Goal: Book appointment/travel/reservation

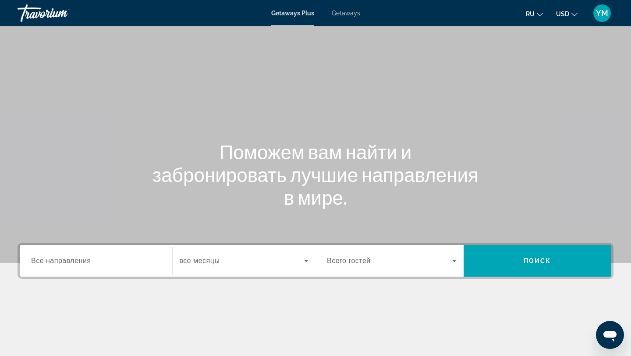
click at [148, 267] on div "Search widget" at bounding box center [96, 261] width 130 height 25
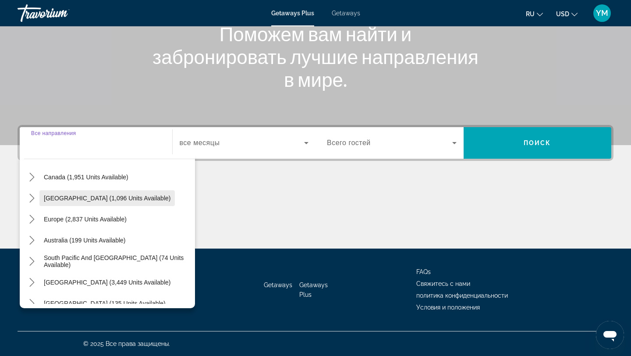
scroll to position [70, 0]
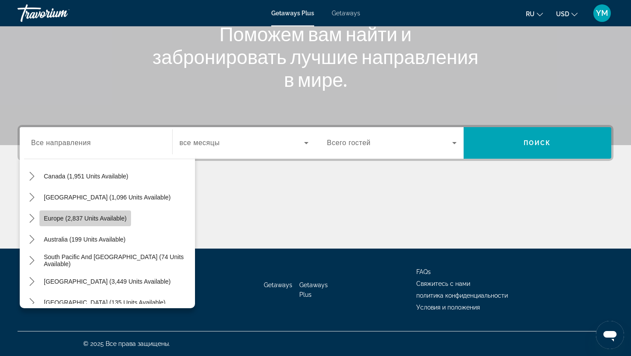
click at [108, 218] on span "Europe (2,837 units available)" at bounding box center [85, 218] width 83 height 7
type input "**********"
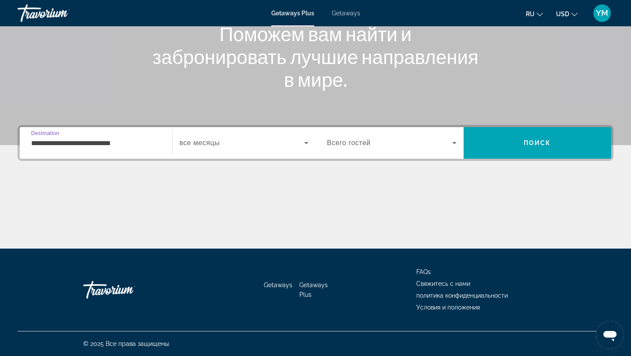
click at [259, 150] on div "Search widget" at bounding box center [244, 143] width 129 height 25
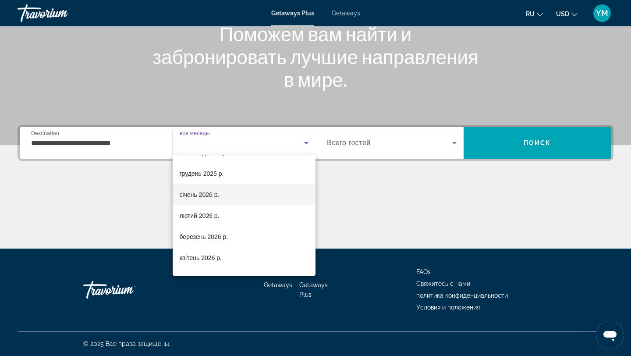
scroll to position [60, 0]
click at [210, 214] on span "лютий 2026 р." at bounding box center [200, 215] width 40 height 11
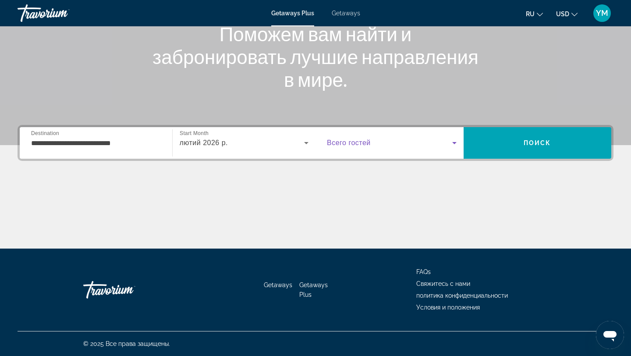
click at [455, 141] on icon "Search widget" at bounding box center [454, 143] width 11 height 11
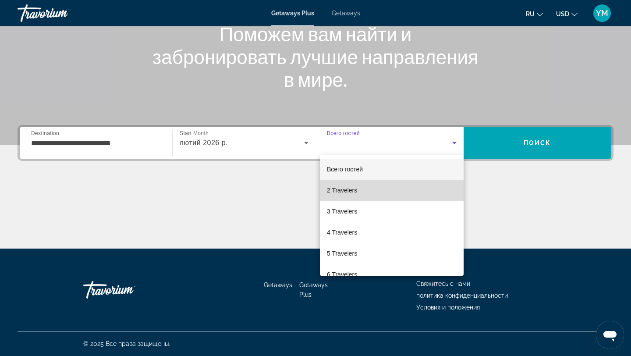
click at [345, 191] on span "2 Travelers" at bounding box center [342, 190] width 30 height 11
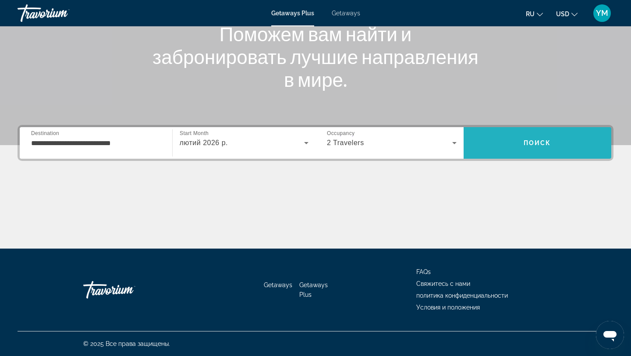
click at [511, 142] on span "Search" at bounding box center [538, 142] width 148 height 21
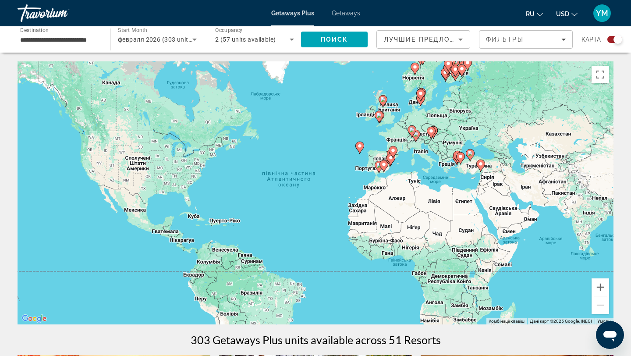
click at [473, 165] on div "Увімкніть режим перетягування за допомогою клавіатури, натиснувши Alt + Enter. …" at bounding box center [316, 192] width 596 height 263
click at [471, 154] on image "Main content" at bounding box center [470, 153] width 5 height 5
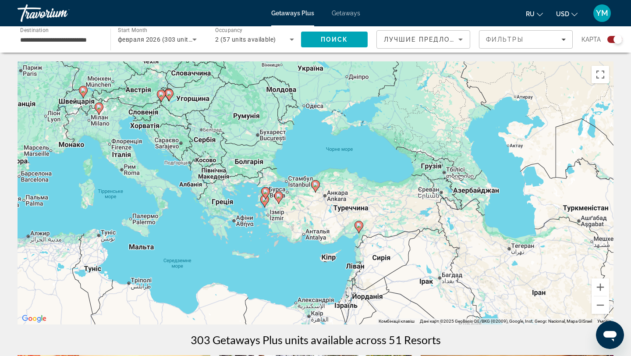
click at [315, 186] on image "Main content" at bounding box center [315, 184] width 5 height 5
type input "**********"
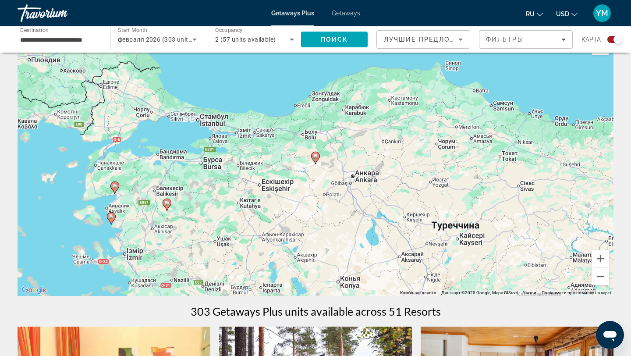
scroll to position [21, 0]
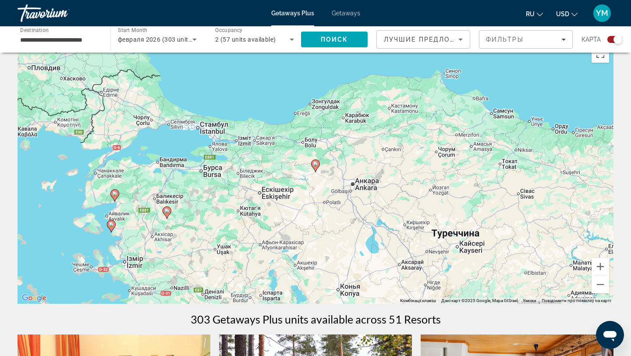
click at [317, 163] on image "Main content" at bounding box center [315, 163] width 5 height 5
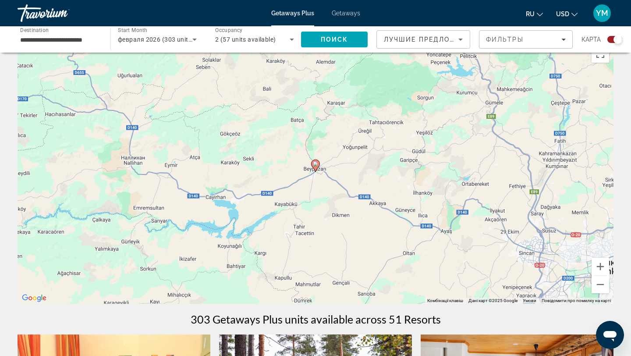
click at [316, 164] on image "Main content" at bounding box center [315, 163] width 5 height 5
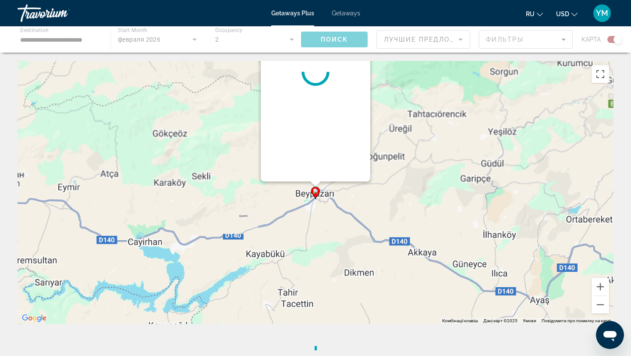
scroll to position [0, 0]
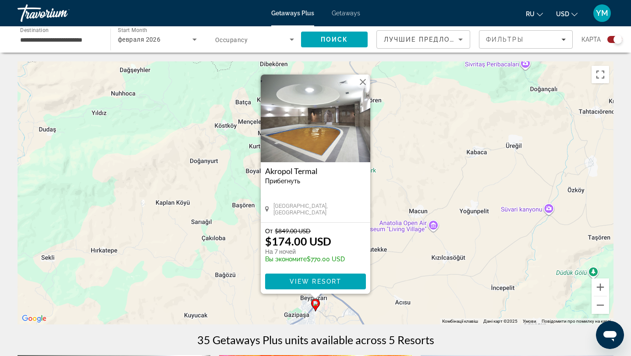
click at [363, 82] on button "Закрити" at bounding box center [362, 81] width 13 height 13
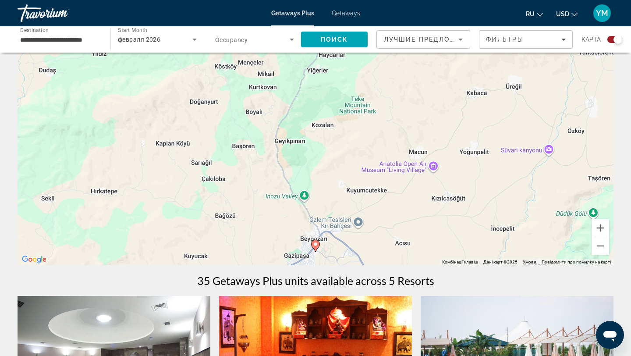
scroll to position [53, 0]
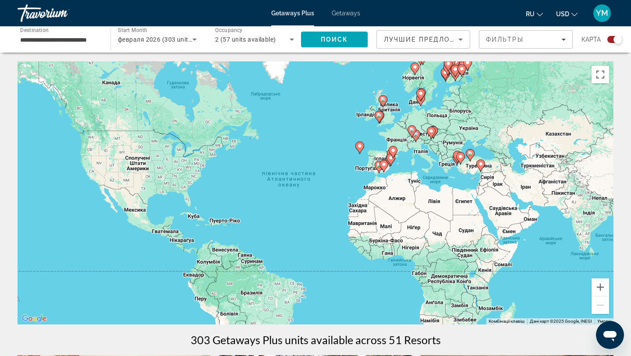
click at [460, 156] on image "Main content" at bounding box center [460, 156] width 5 height 5
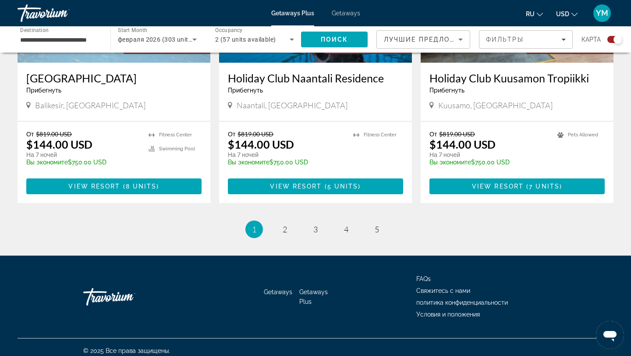
scroll to position [1347, 0]
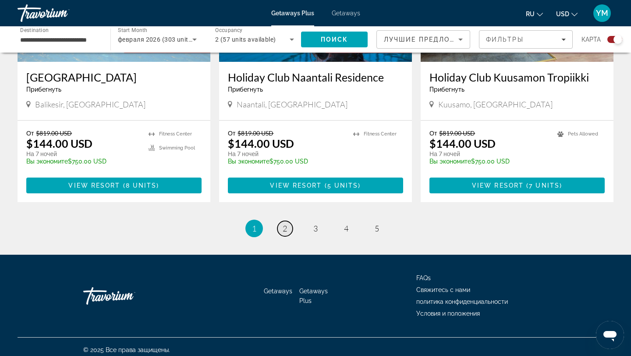
click at [284, 224] on span "2" at bounding box center [285, 229] width 4 height 10
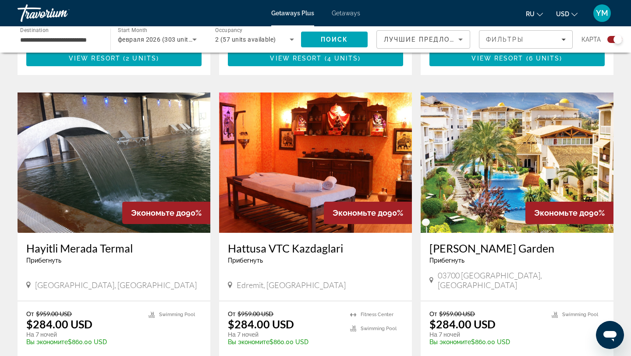
scroll to position [1165, 0]
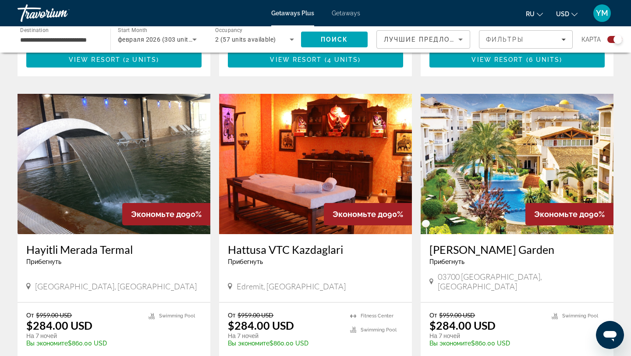
click at [304, 243] on h3 "Hattusa VTC Kazdaglari" at bounding box center [315, 249] width 175 height 13
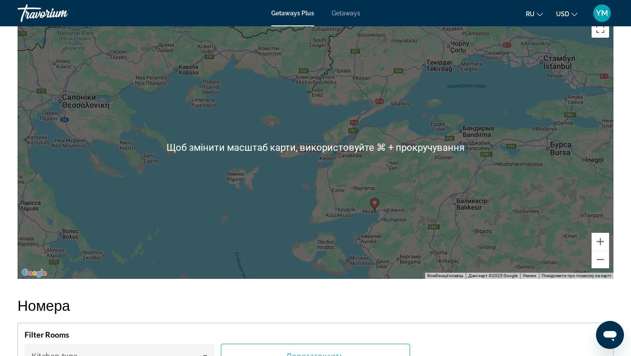
scroll to position [1256, 0]
